Goal: Transaction & Acquisition: Purchase product/service

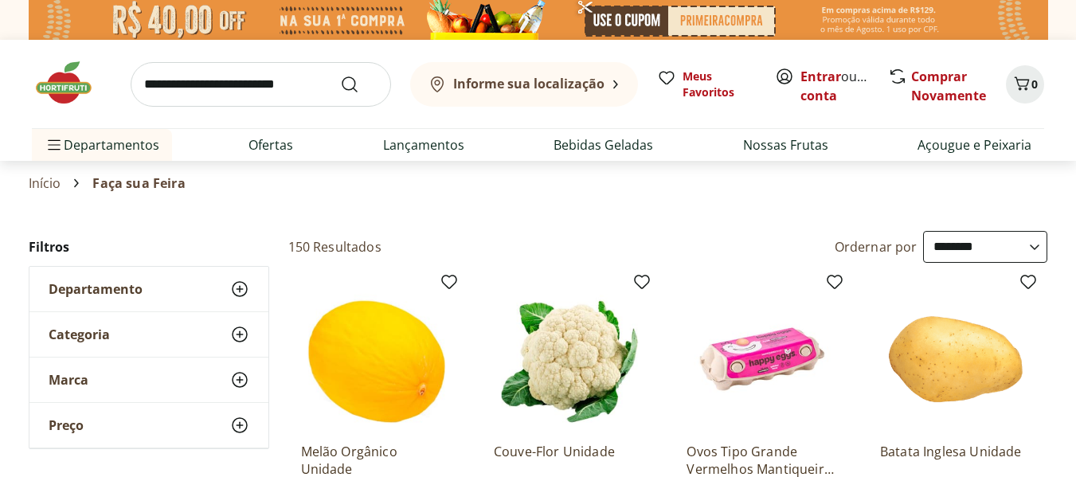
select select "**********"
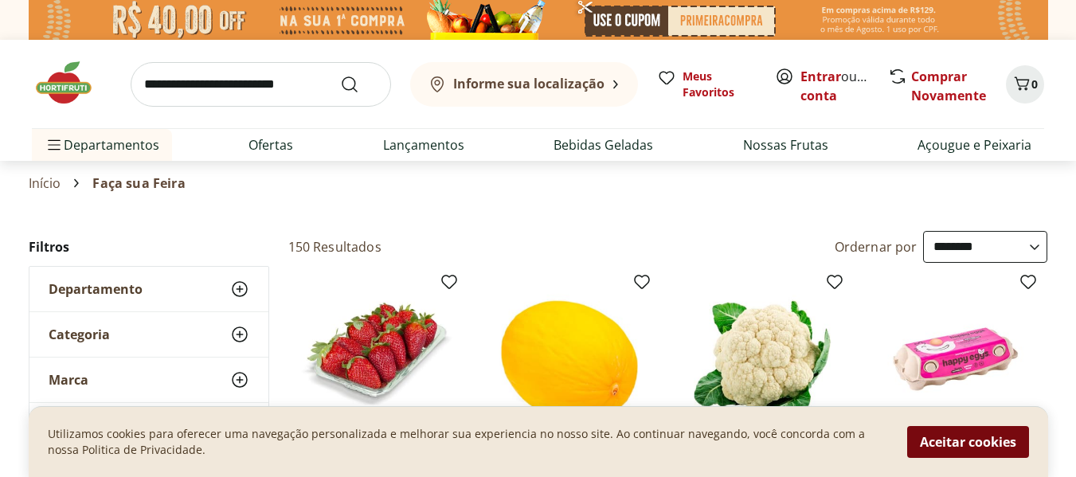
click at [969, 439] on button "Aceitar cookies" at bounding box center [968, 442] width 122 height 32
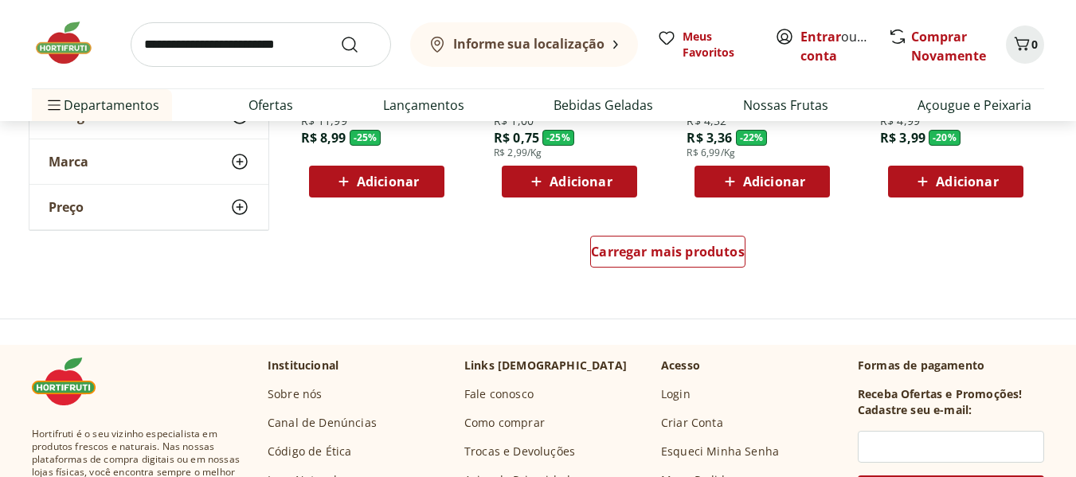
scroll to position [1115, 0]
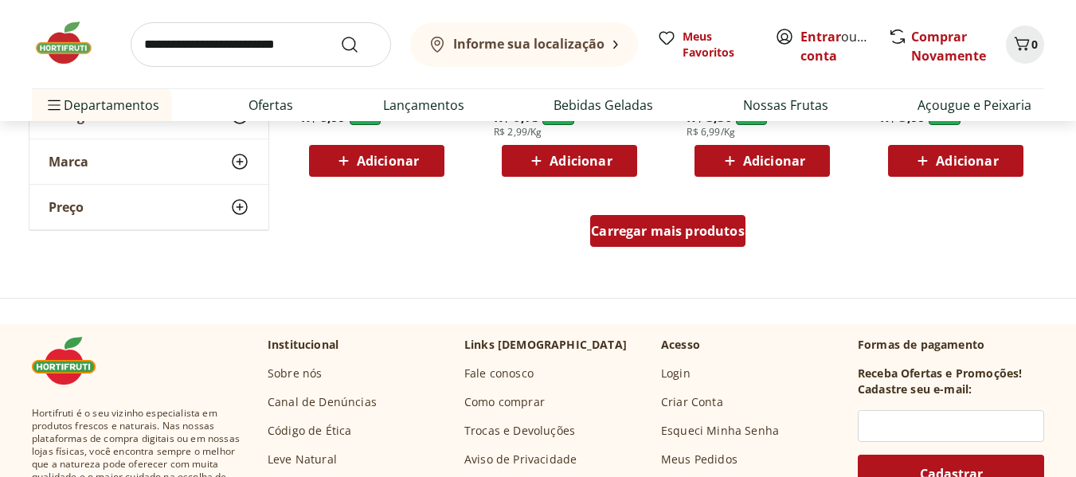
click at [678, 229] on span "Carregar mais produtos" at bounding box center [668, 231] width 154 height 13
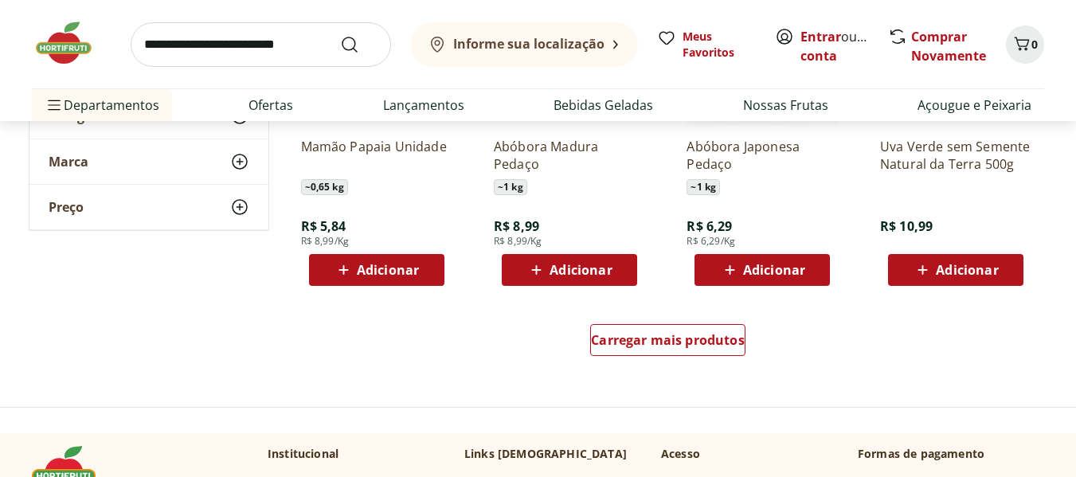
scroll to position [2071, 0]
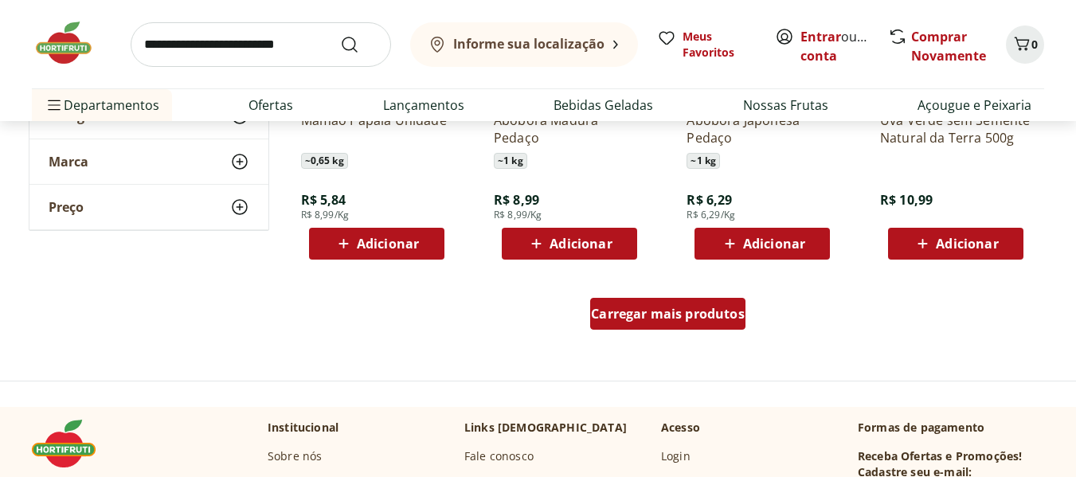
click at [643, 309] on span "Carregar mais produtos" at bounding box center [668, 313] width 154 height 13
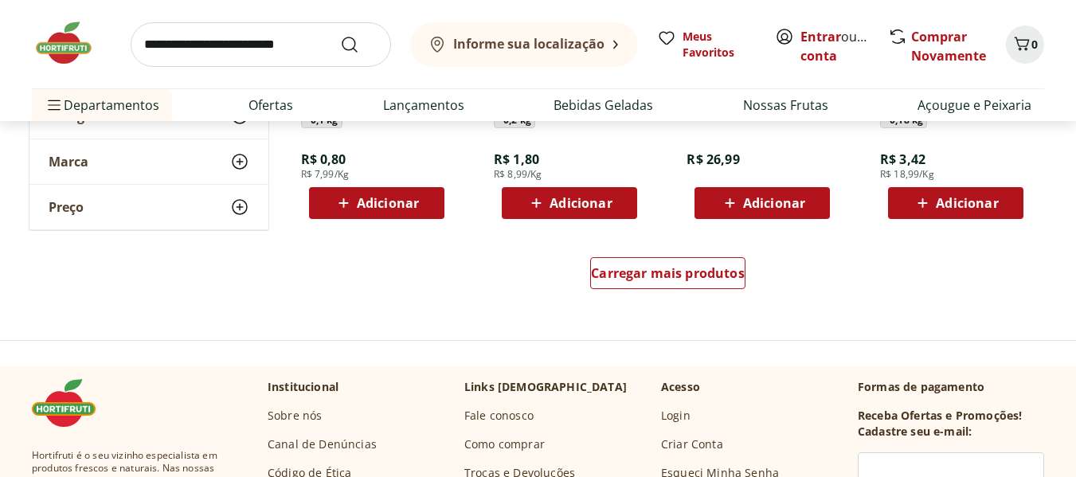
scroll to position [3186, 0]
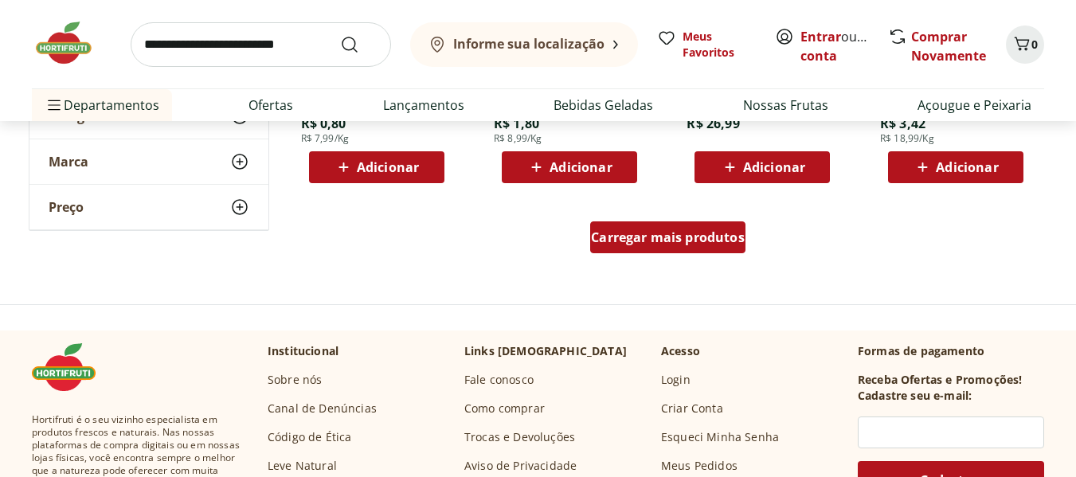
click at [679, 237] on span "Carregar mais produtos" at bounding box center [668, 237] width 154 height 13
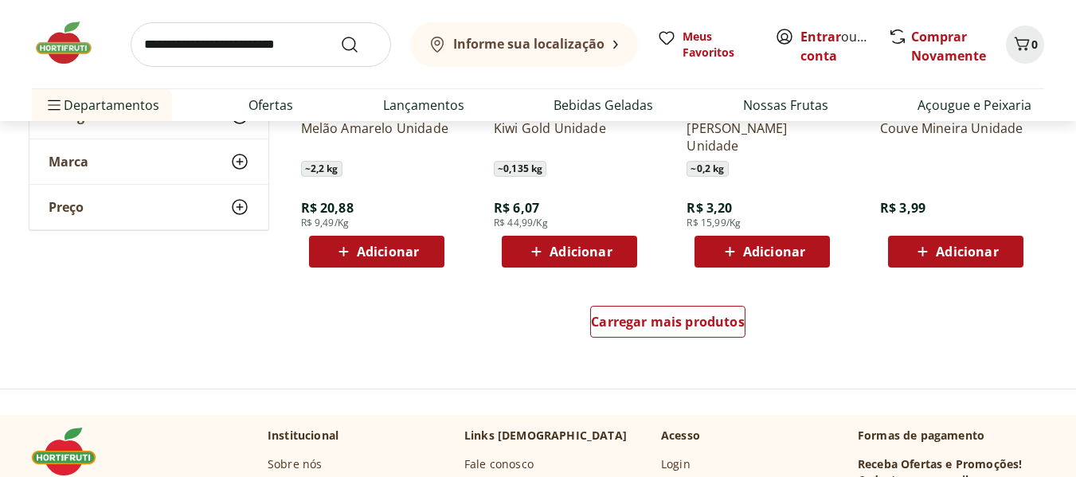
scroll to position [4142, 0]
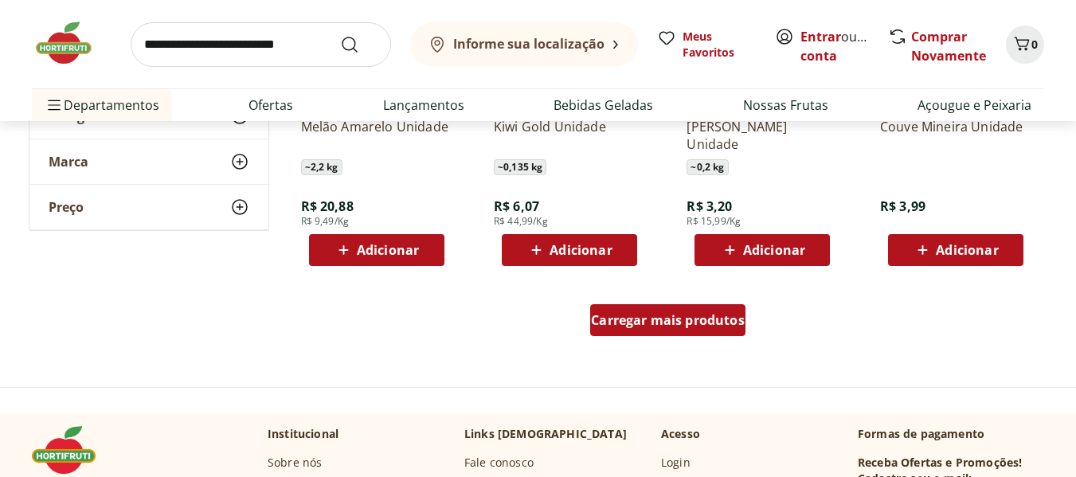
click at [669, 322] on span "Carregar mais produtos" at bounding box center [668, 320] width 154 height 13
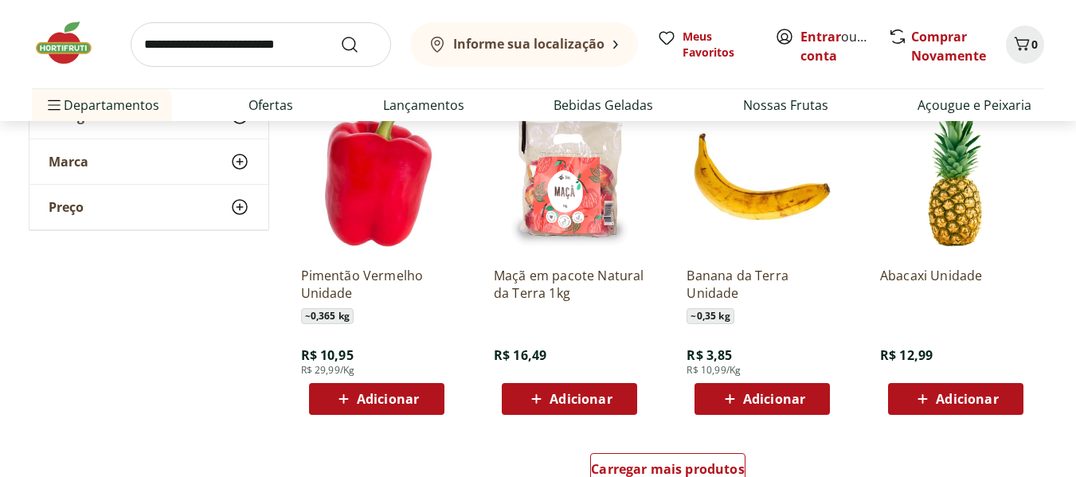
scroll to position [5177, 0]
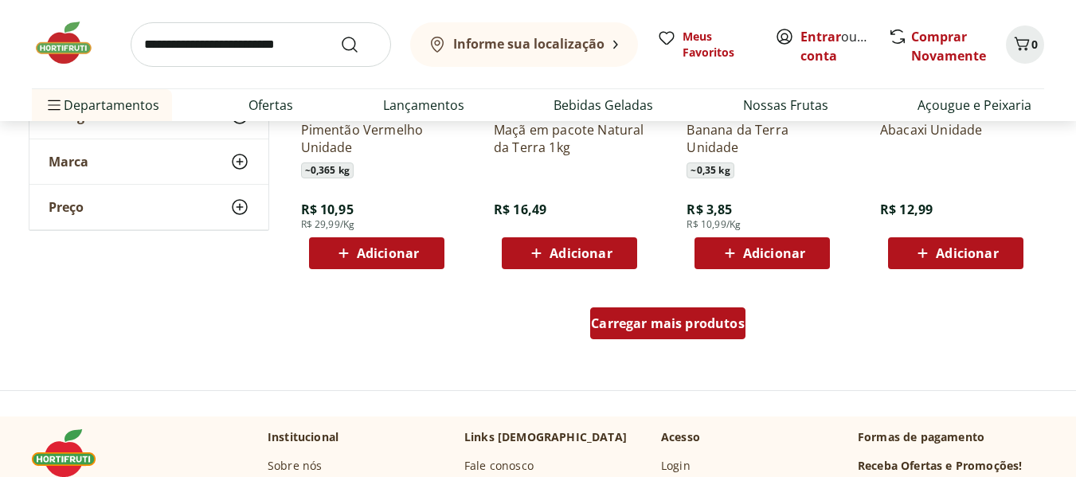
click at [667, 325] on span "Carregar mais produtos" at bounding box center [668, 323] width 154 height 13
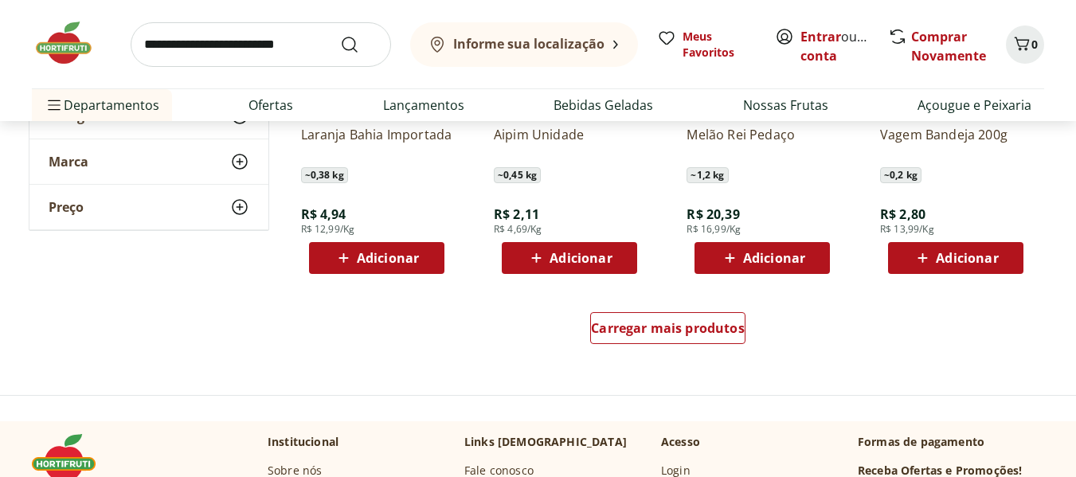
scroll to position [6213, 0]
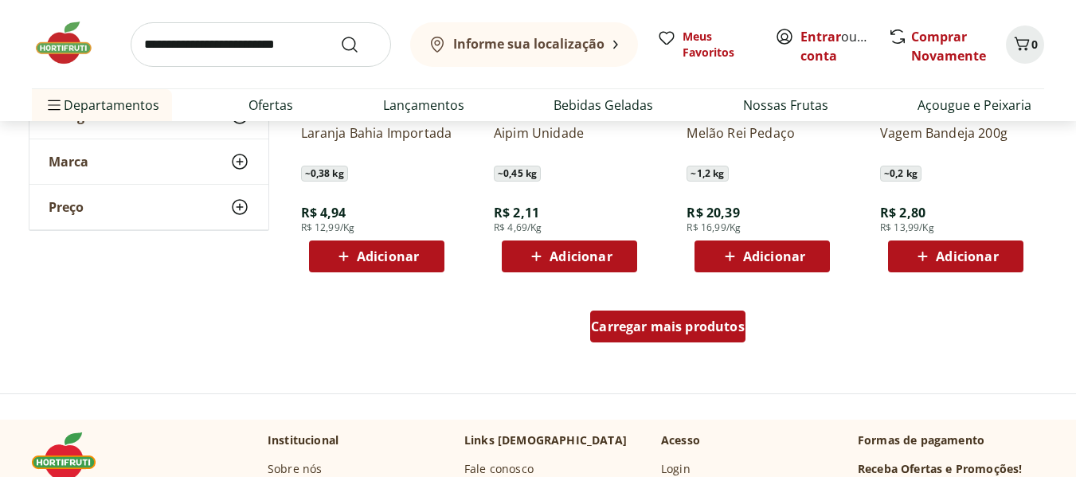
click at [674, 327] on span "Carregar mais produtos" at bounding box center [668, 326] width 154 height 13
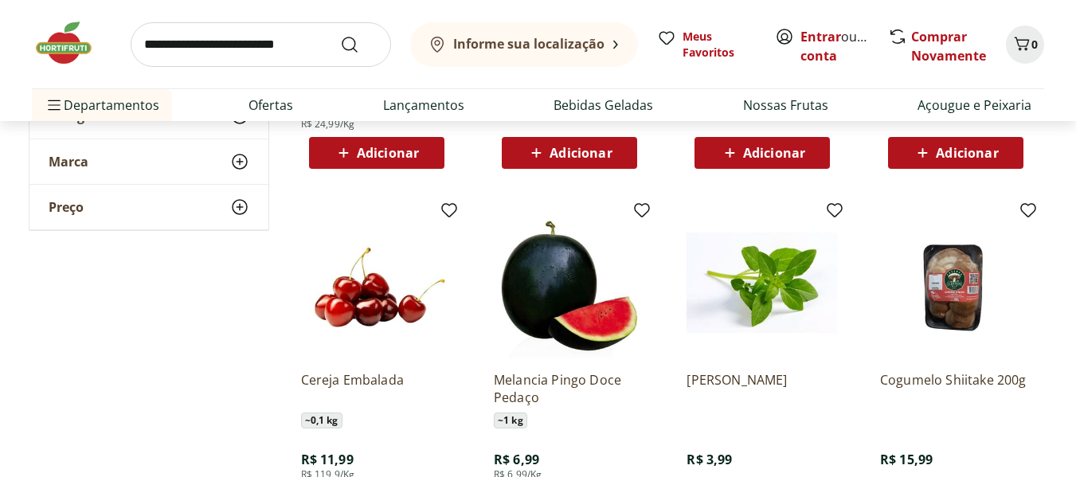
scroll to position [6690, 0]
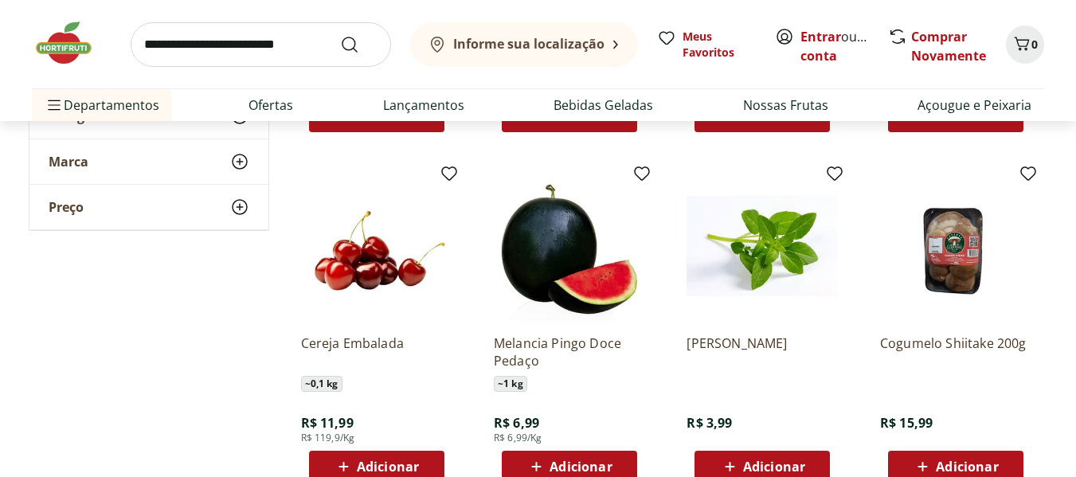
click at [581, 322] on img at bounding box center [569, 245] width 151 height 151
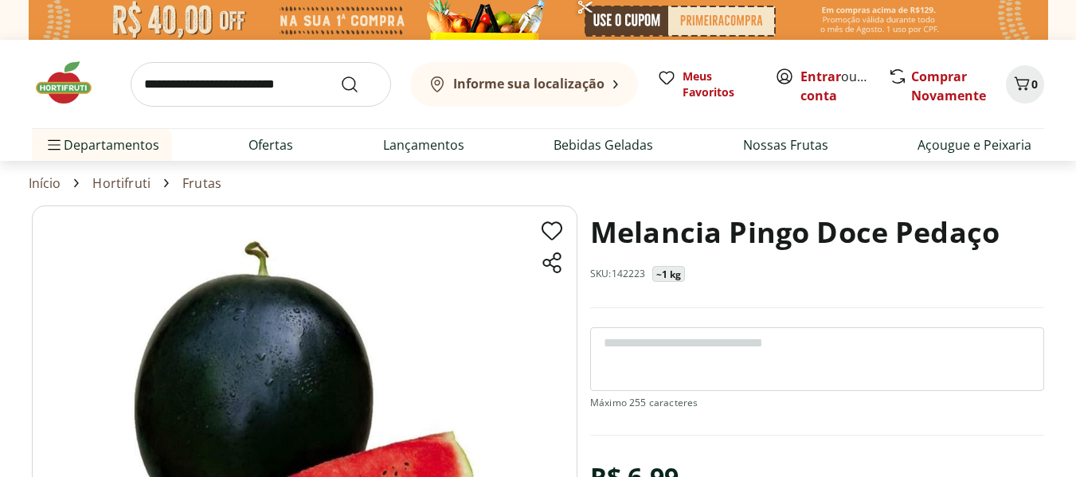
select select "**********"
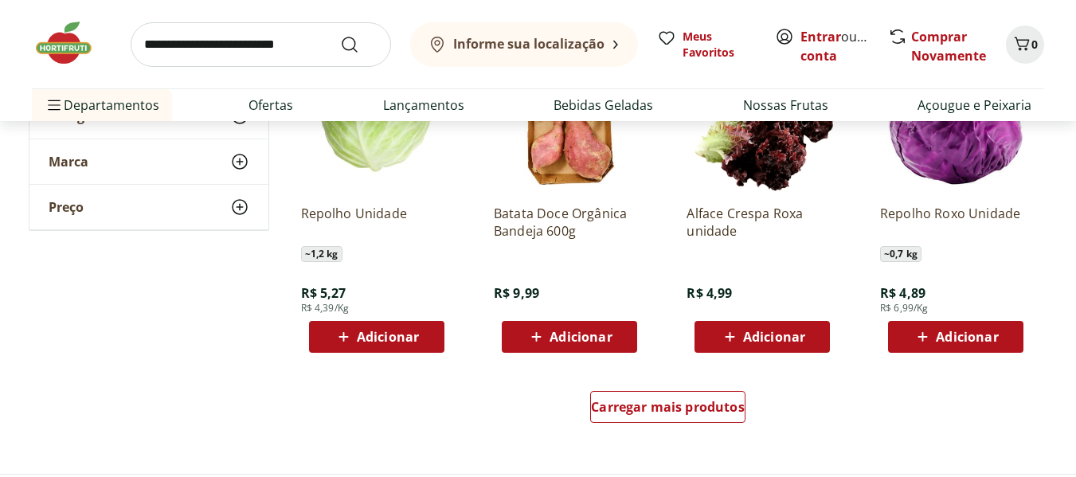
scroll to position [7248, 0]
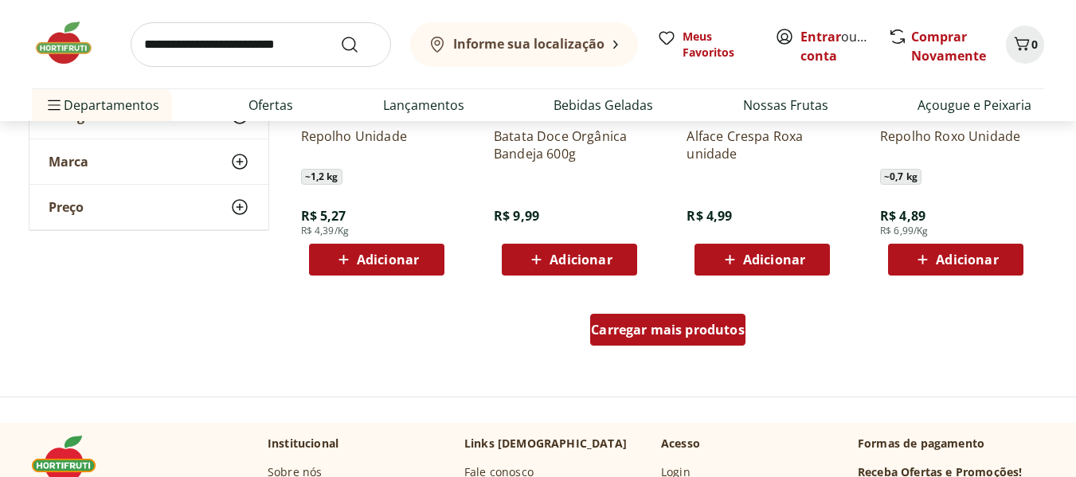
click at [664, 329] on span "Carregar mais produtos" at bounding box center [668, 329] width 154 height 13
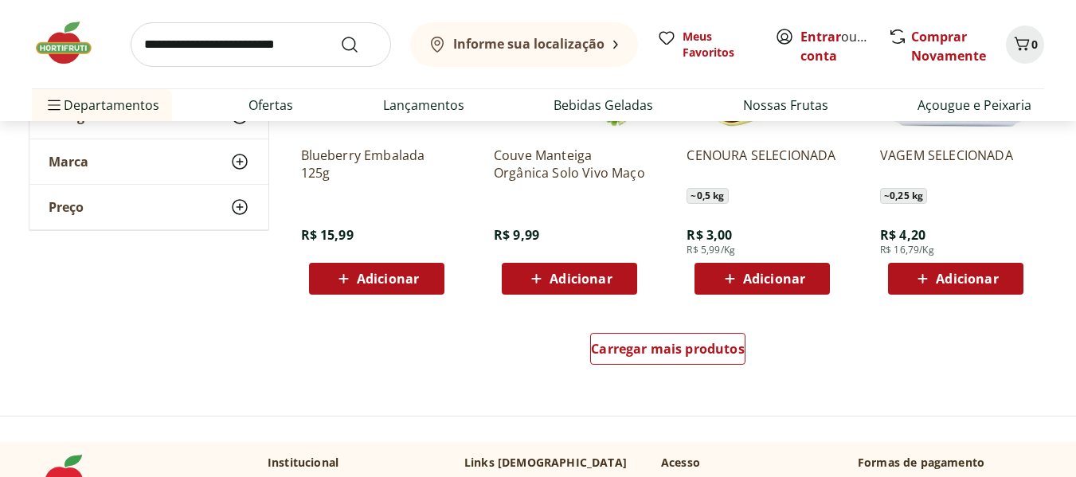
scroll to position [8283, 0]
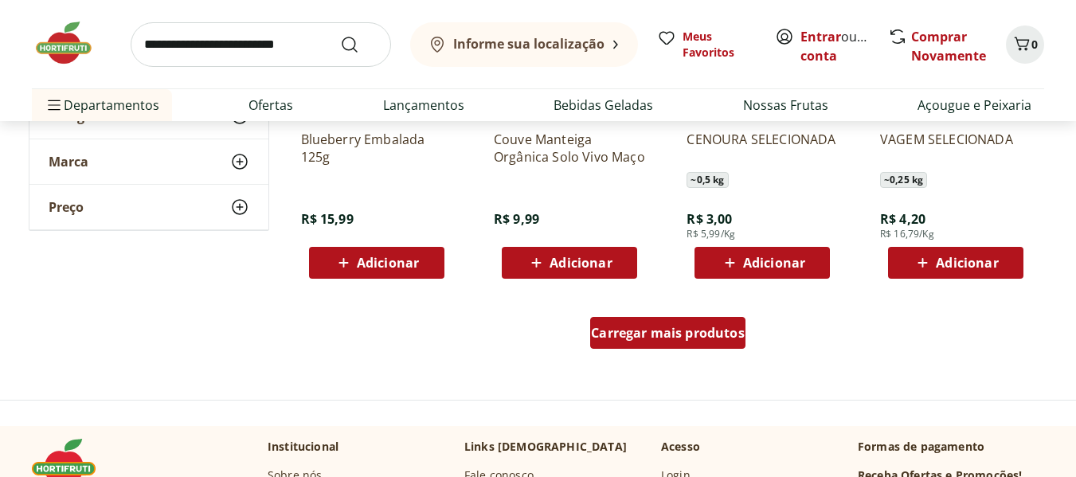
click at [669, 335] on span "Carregar mais produtos" at bounding box center [668, 333] width 154 height 13
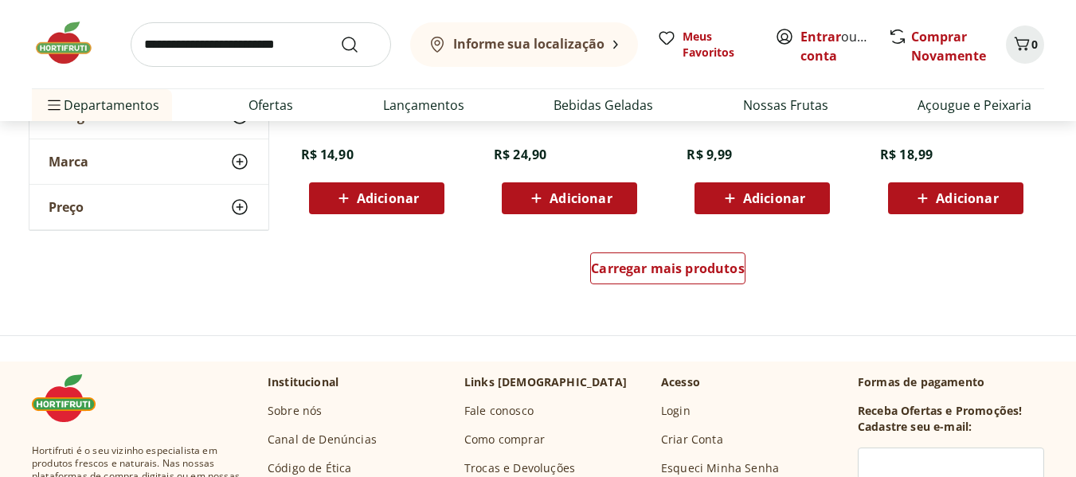
scroll to position [9398, 0]
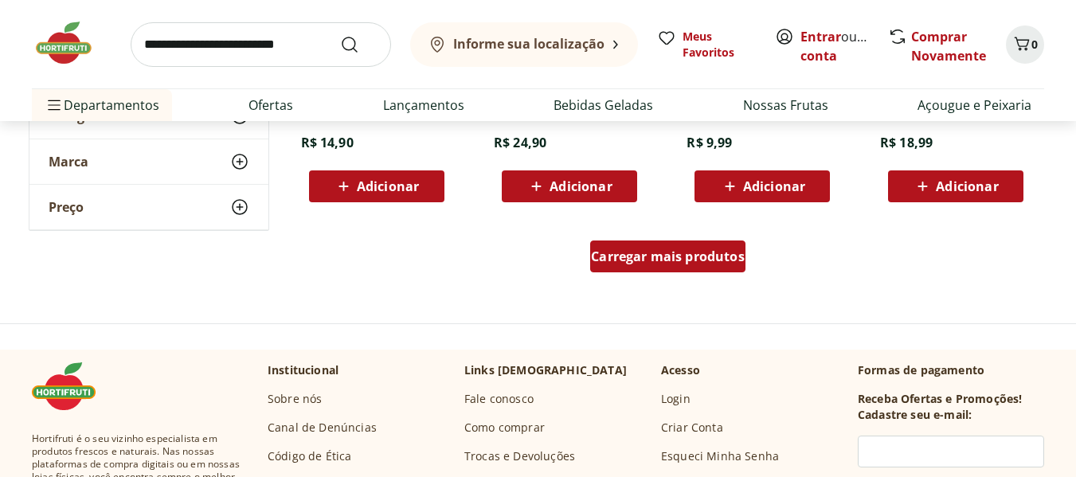
click at [655, 260] on span "Carregar mais produtos" at bounding box center [668, 256] width 154 height 13
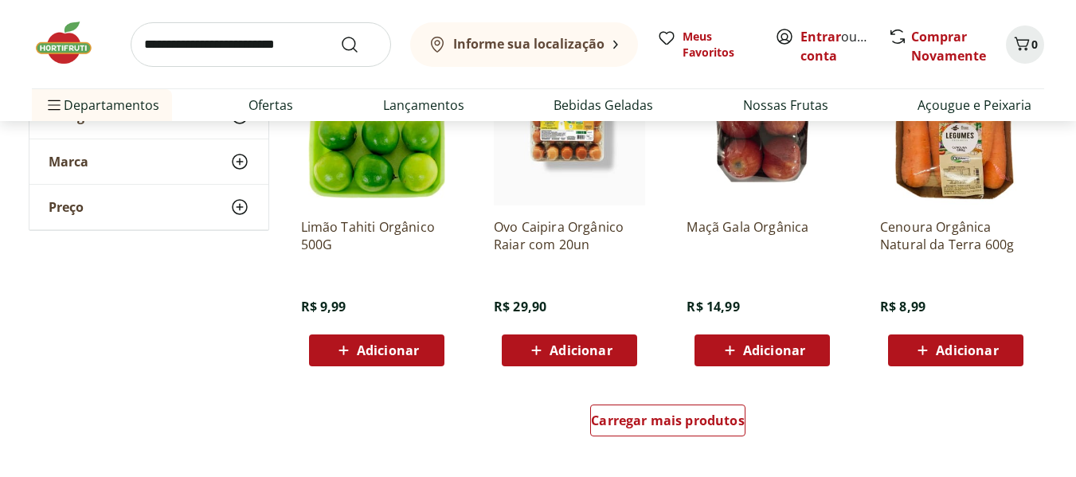
scroll to position [10275, 0]
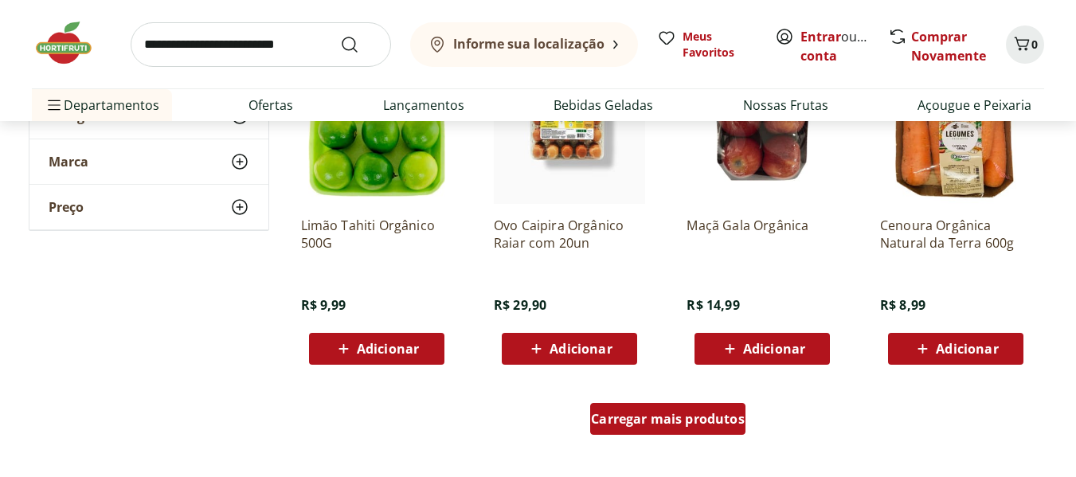
click at [667, 420] on span "Carregar mais produtos" at bounding box center [668, 419] width 154 height 13
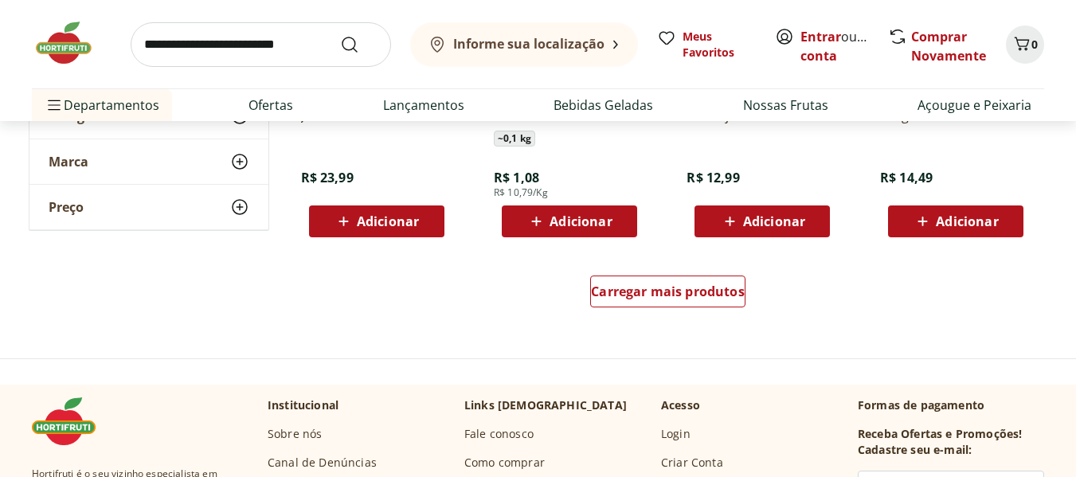
scroll to position [11390, 0]
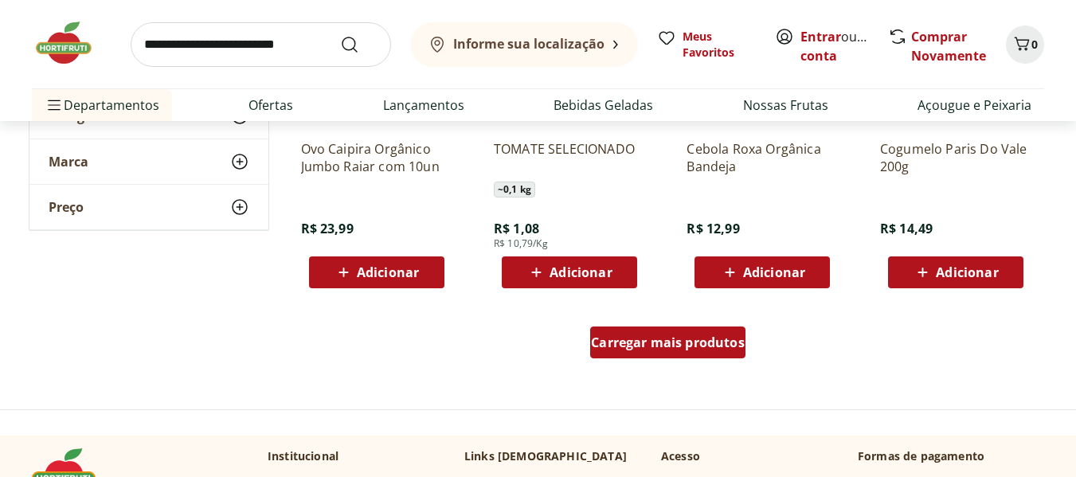
click at [675, 343] on span "Carregar mais produtos" at bounding box center [668, 342] width 154 height 13
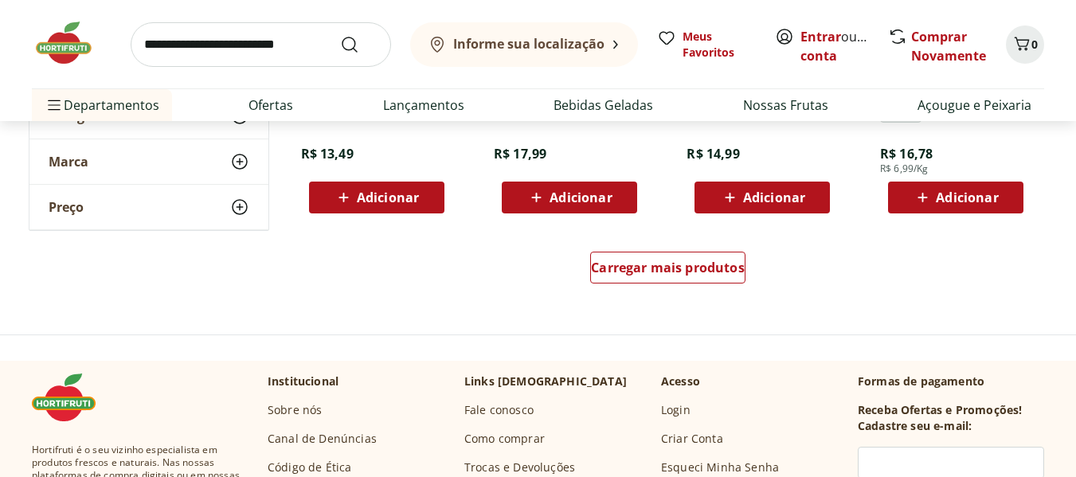
scroll to position [12505, 0]
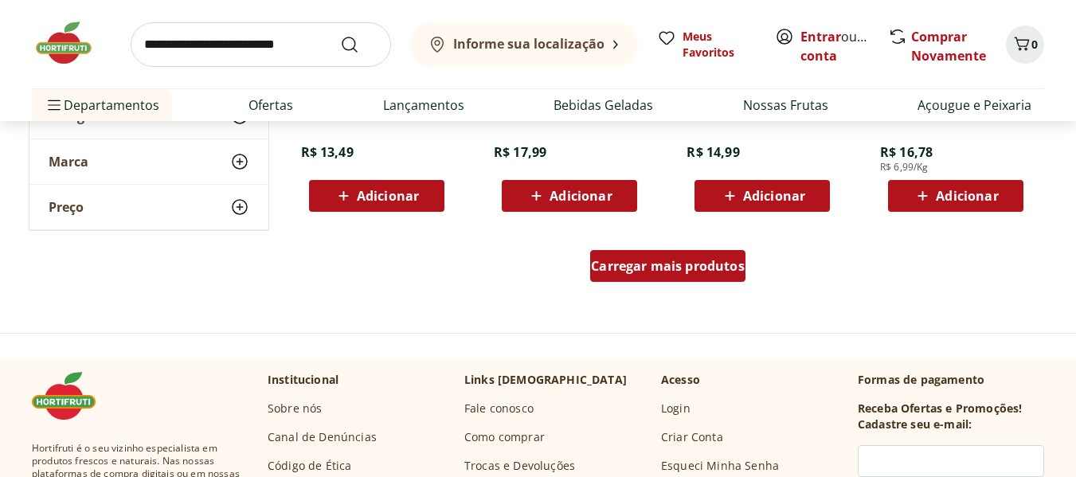
click at [656, 271] on span "Carregar mais produtos" at bounding box center [668, 266] width 154 height 13
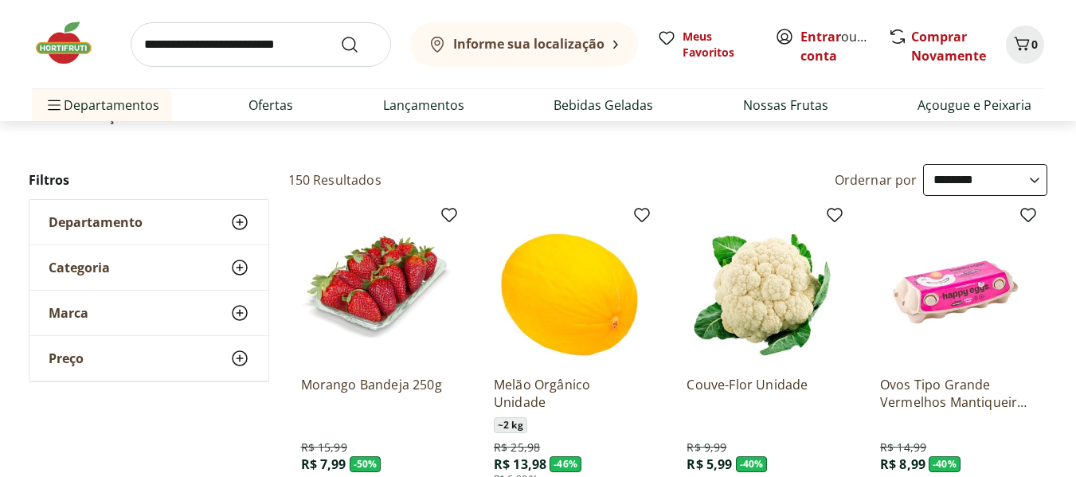
scroll to position [0, 0]
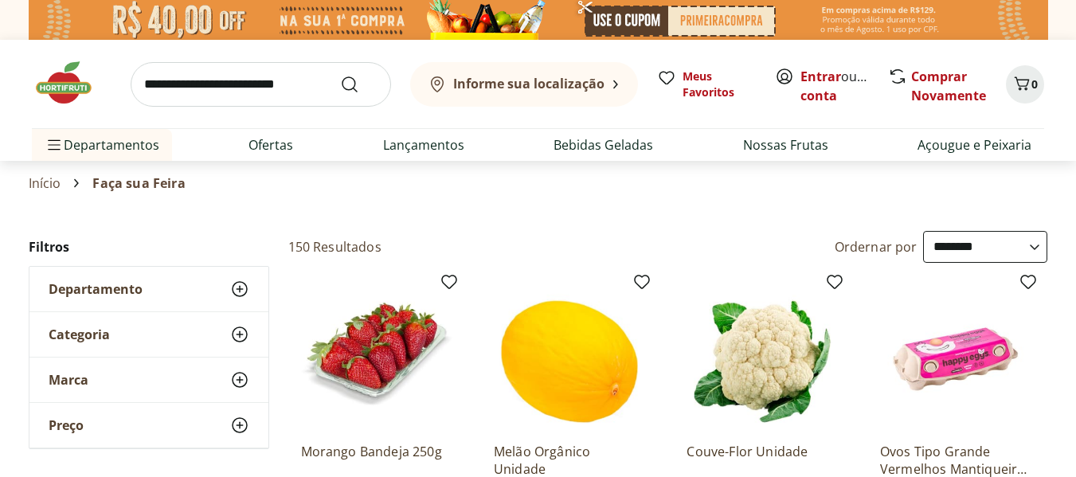
click at [615, 84] on icon at bounding box center [615, 84] width 5 height 9
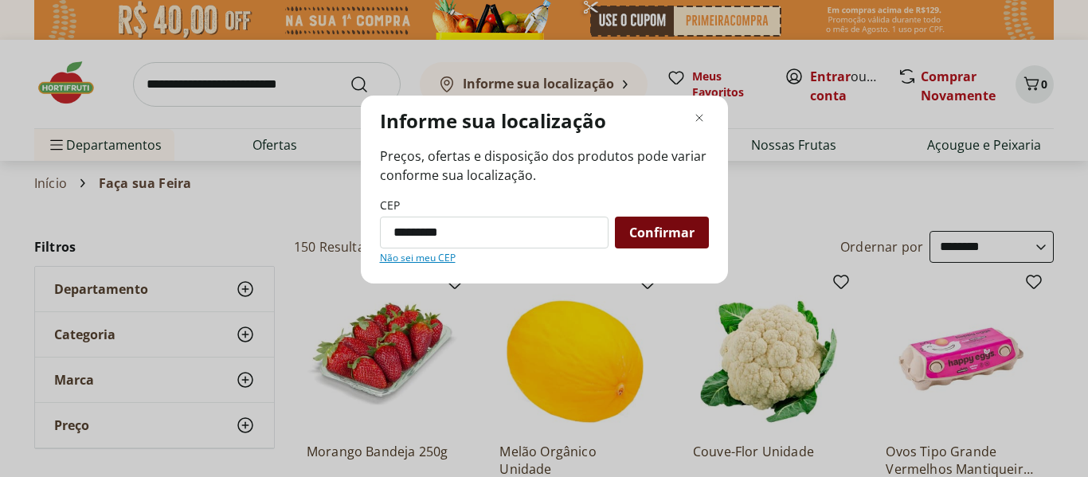
type input "*********"
click at [675, 236] on span "Confirmar" at bounding box center [661, 232] width 65 height 13
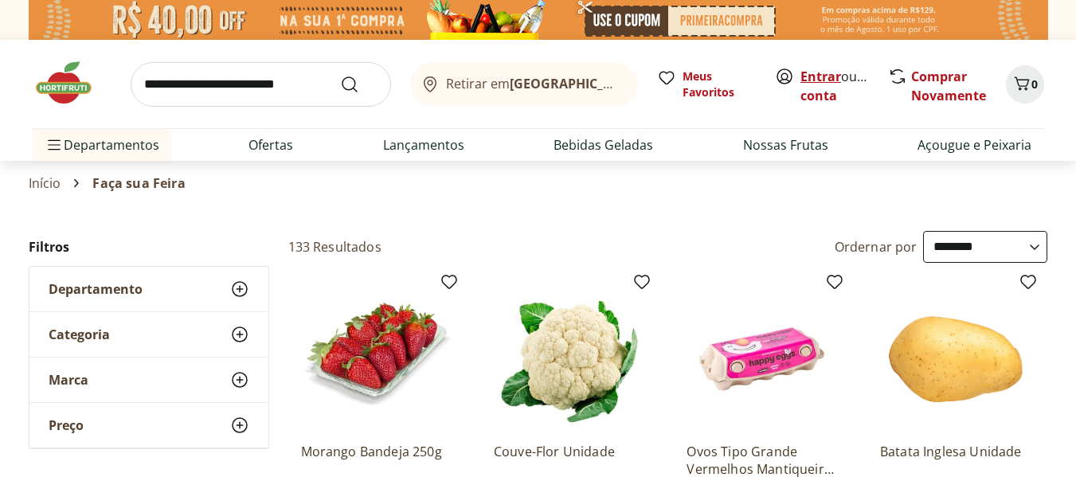
click at [833, 76] on link "Entrar" at bounding box center [820, 77] width 41 height 18
